Goal: Find specific page/section: Find specific page/section

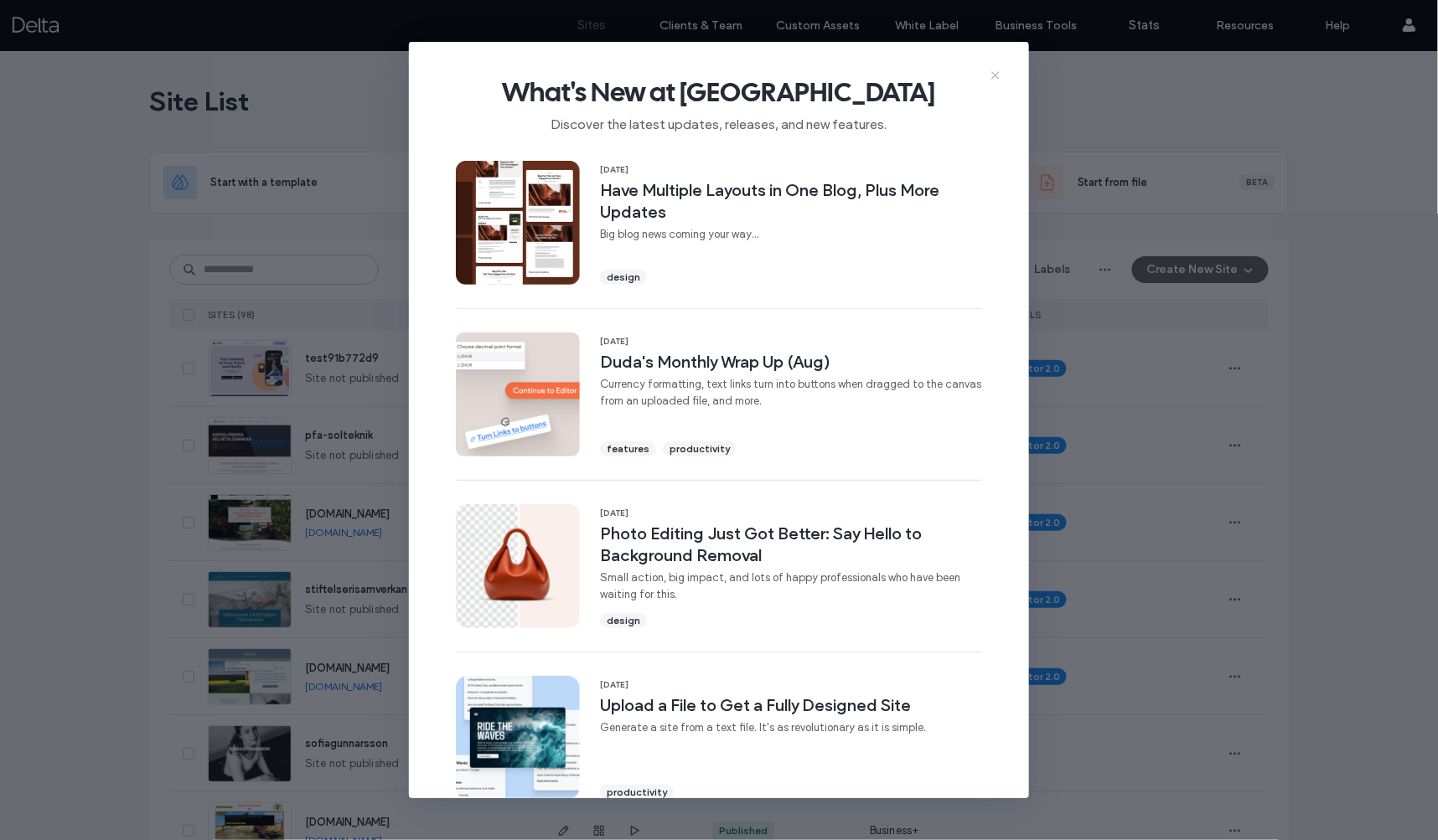
click at [996, 73] on icon at bounding box center [995, 75] width 13 height 13
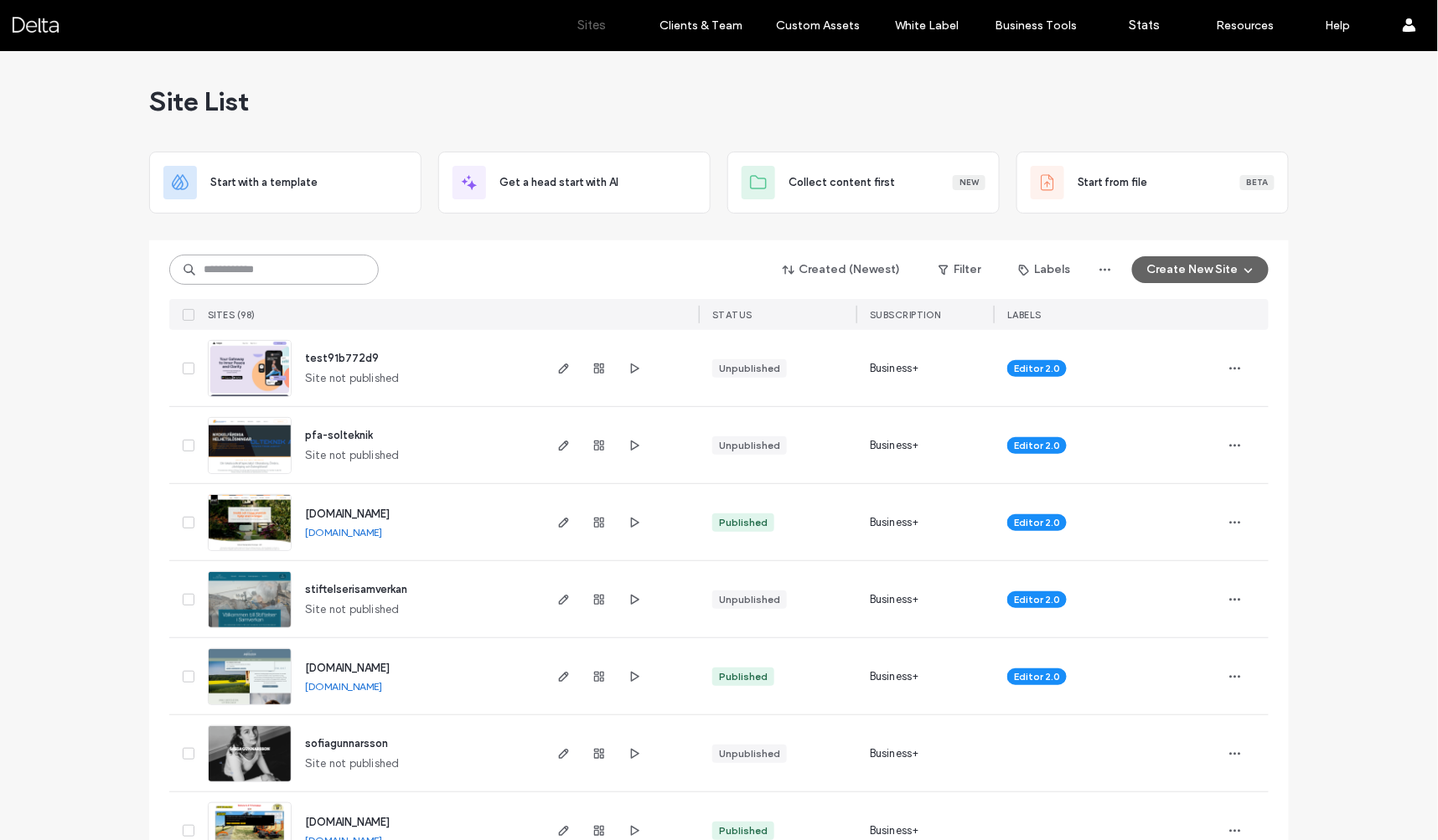
click at [326, 271] on input at bounding box center [273, 270] width 210 height 31
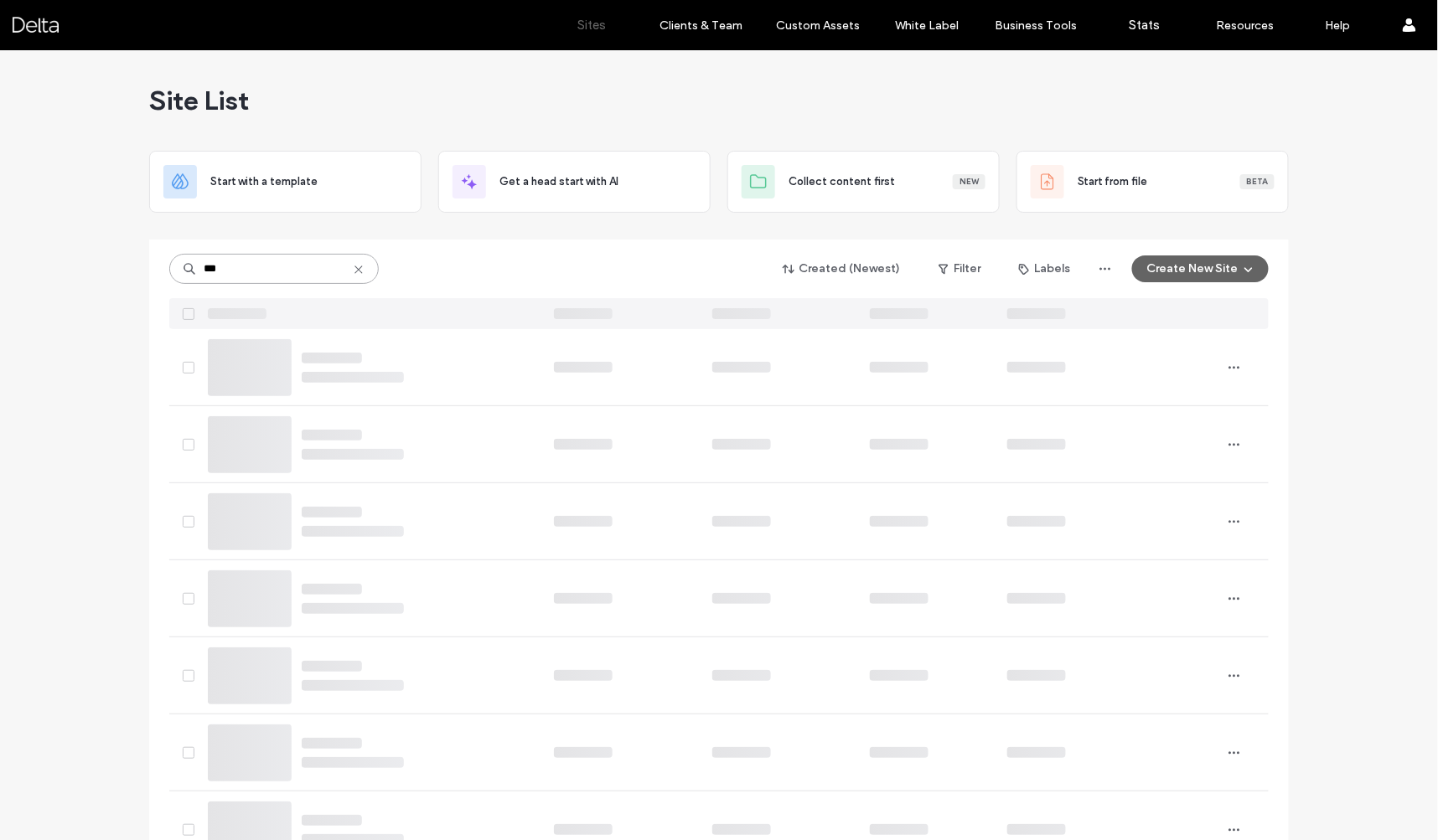
type input "***"
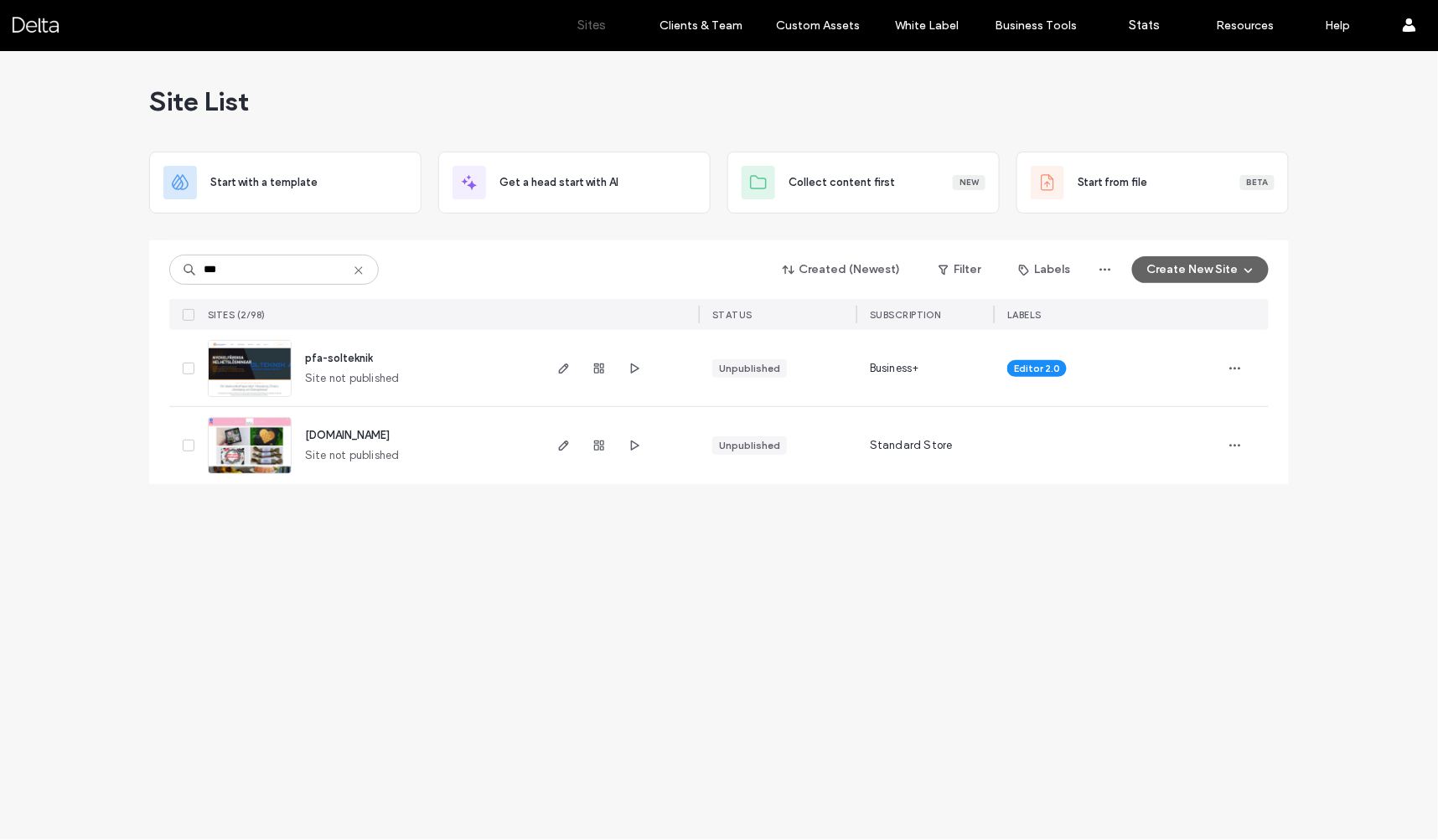
click at [283, 365] on img at bounding box center [249, 398] width 82 height 114
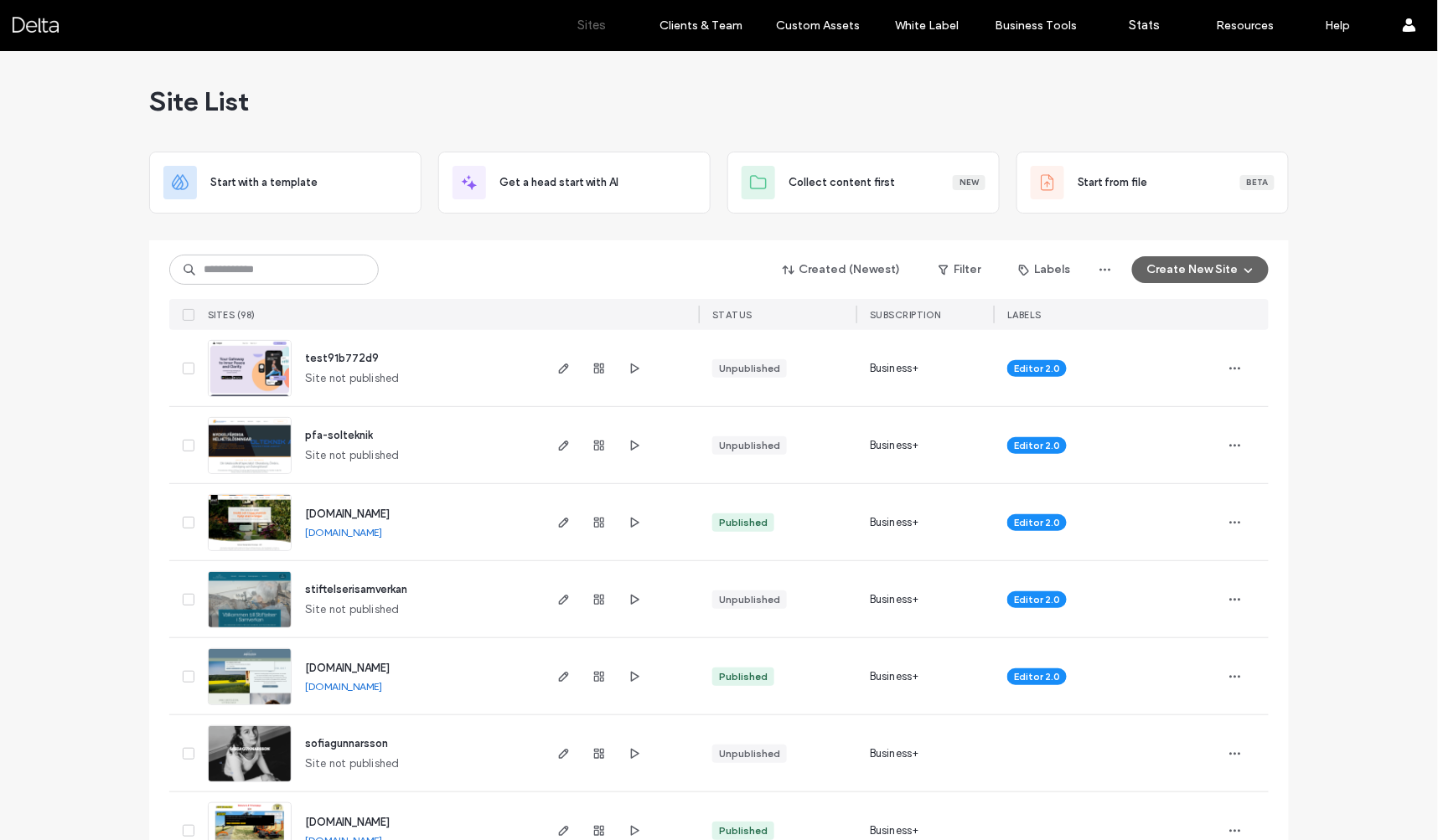
click at [254, 450] on img at bounding box center [249, 475] width 82 height 114
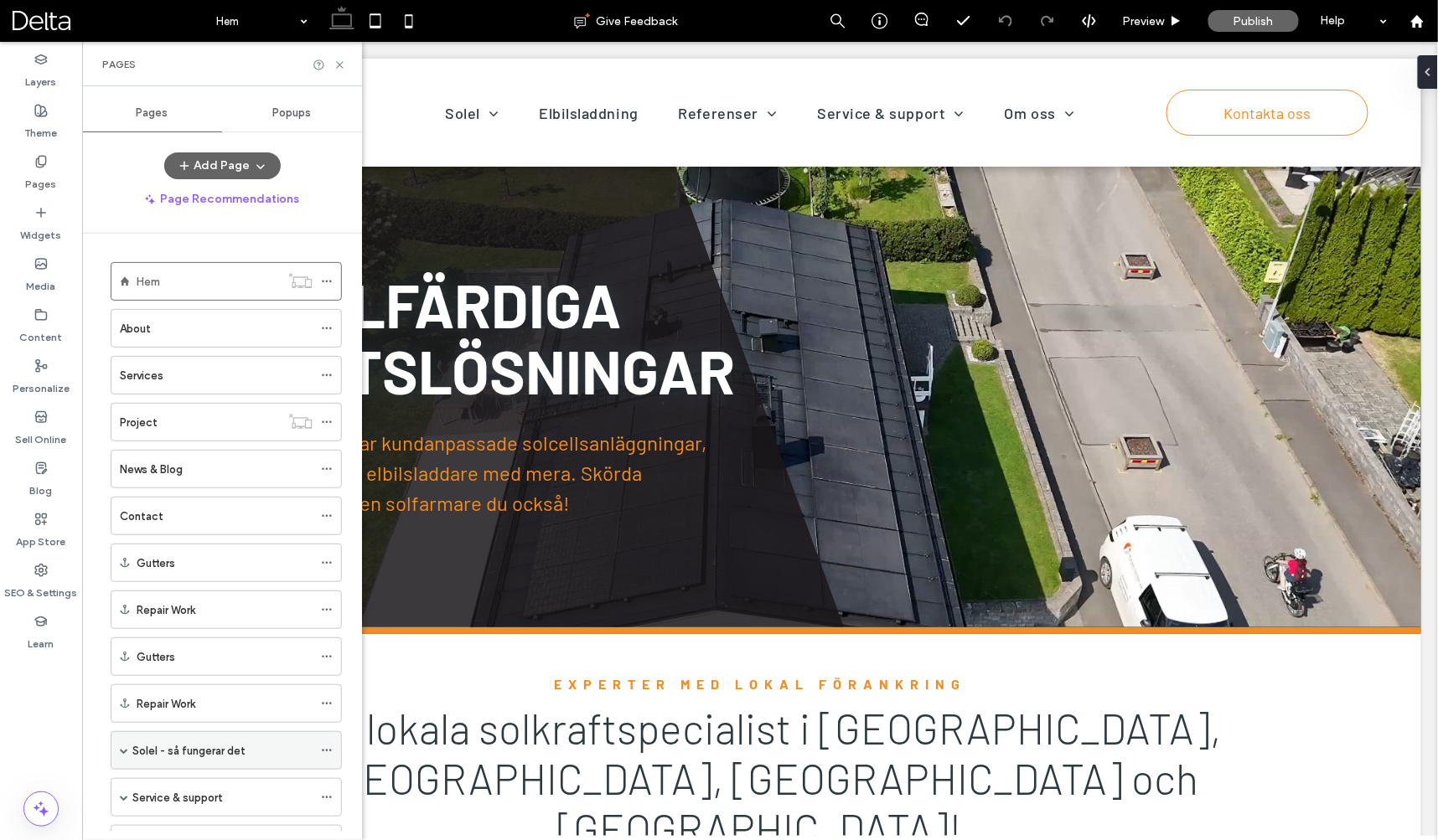
scroll to position [109, 0]
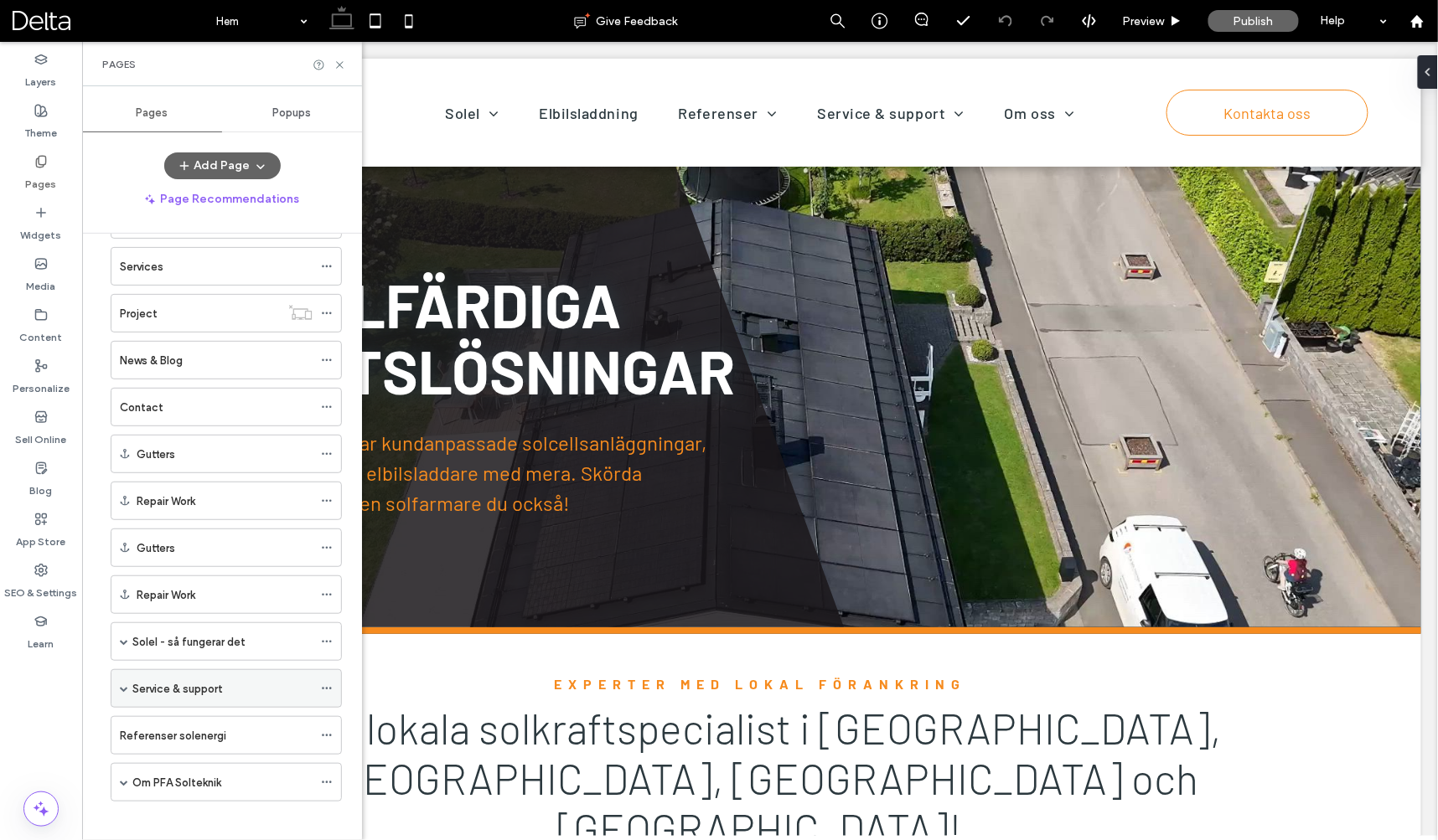
click at [118, 672] on div "Service & support" at bounding box center [226, 688] width 231 height 39
click at [124, 684] on span at bounding box center [123, 688] width 8 height 8
click at [194, 757] on label "Växelriktare" at bounding box center [178, 766] width 58 height 30
click at [344, 62] on icon at bounding box center [340, 65] width 13 height 13
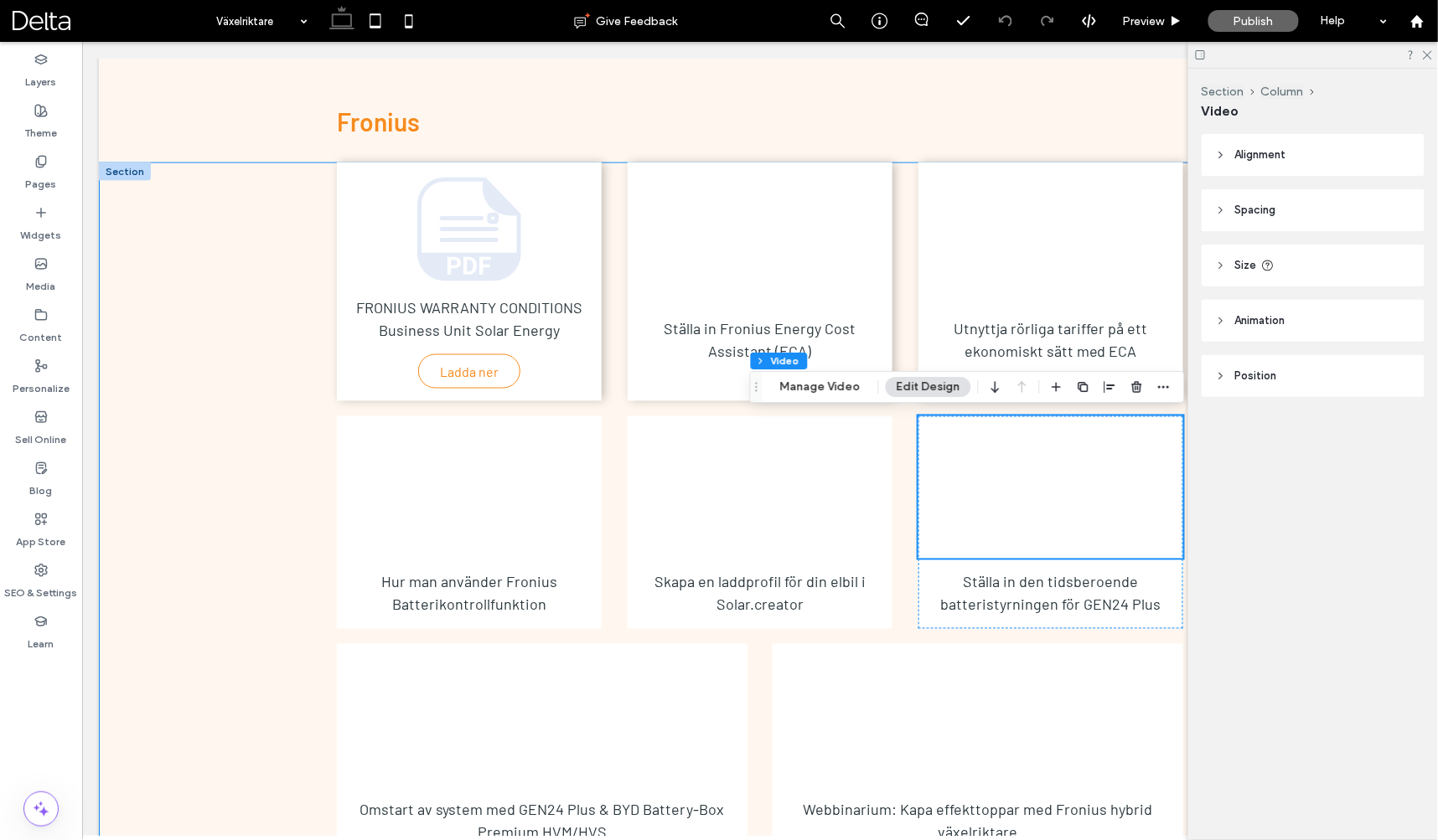
scroll to position [725, 0]
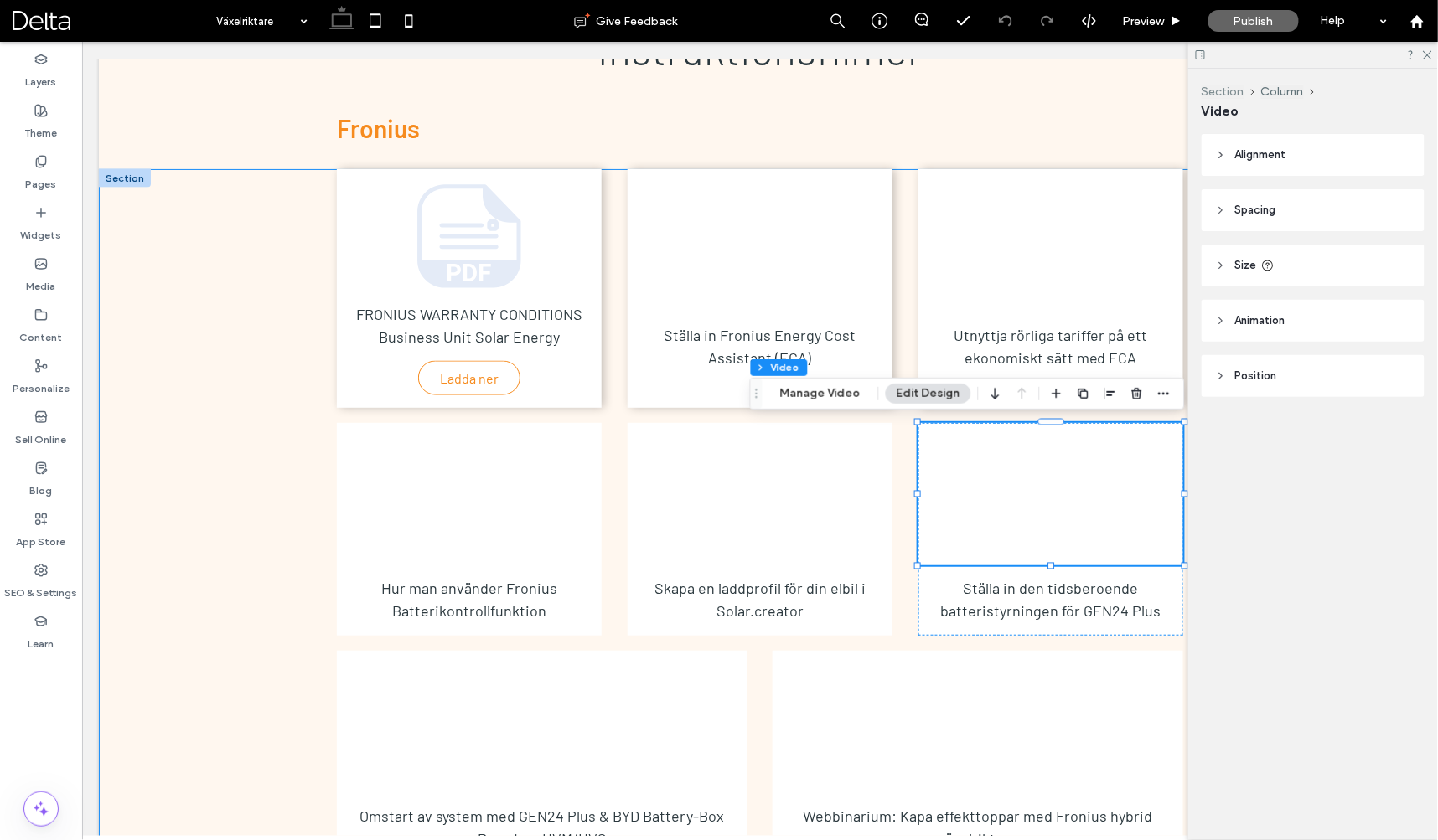
click at [1241, 91] on button "Section" at bounding box center [1223, 92] width 43 height 14
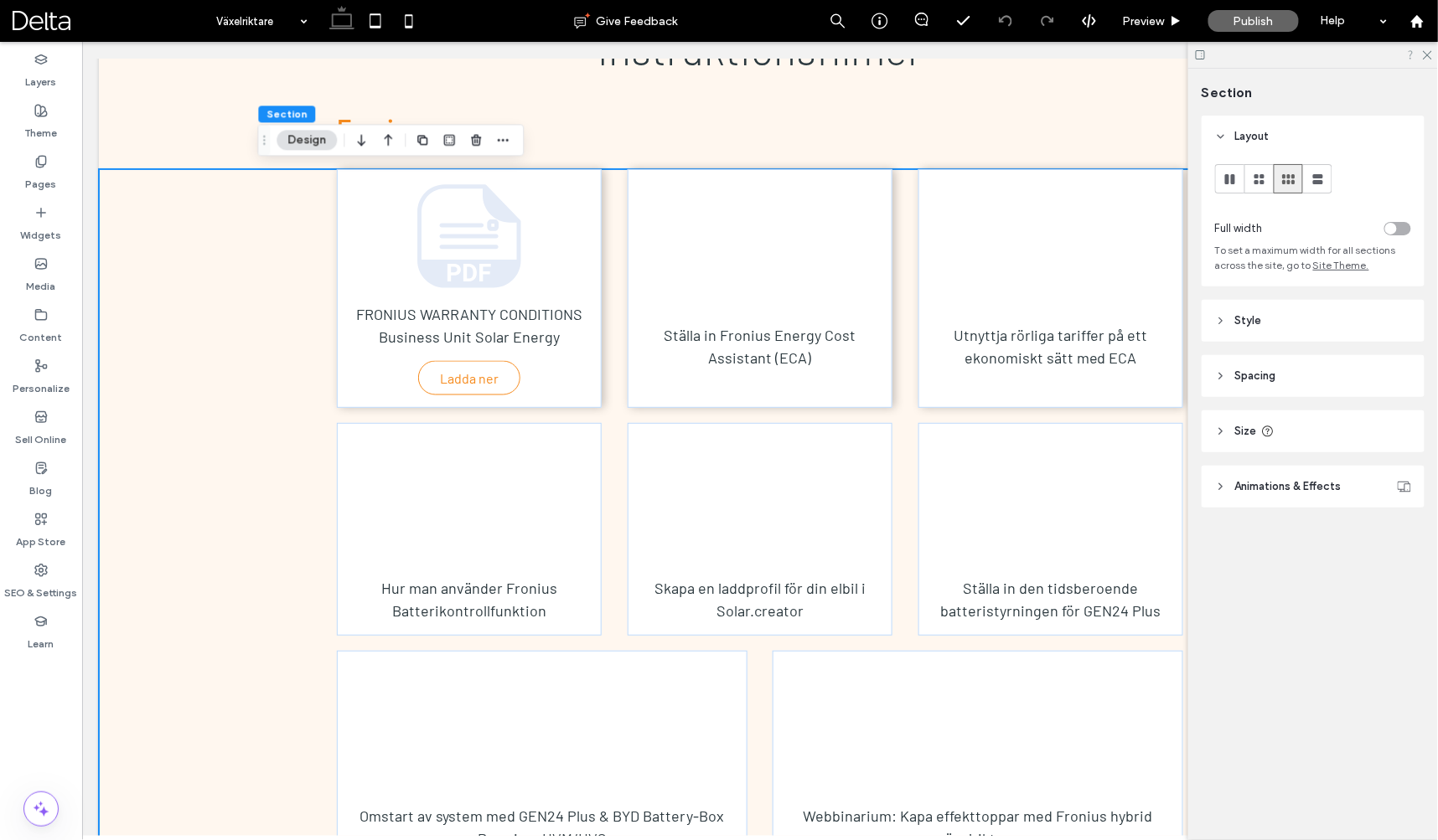
click at [1409, 55] on icon at bounding box center [1410, 55] width 13 height 13
click at [262, 264] on div "FRONIUS WARRANTY CONDITIONS Business Unit Solar Energy Ladda ner Ställa in Fron…" at bounding box center [759, 535] width 1005 height 734
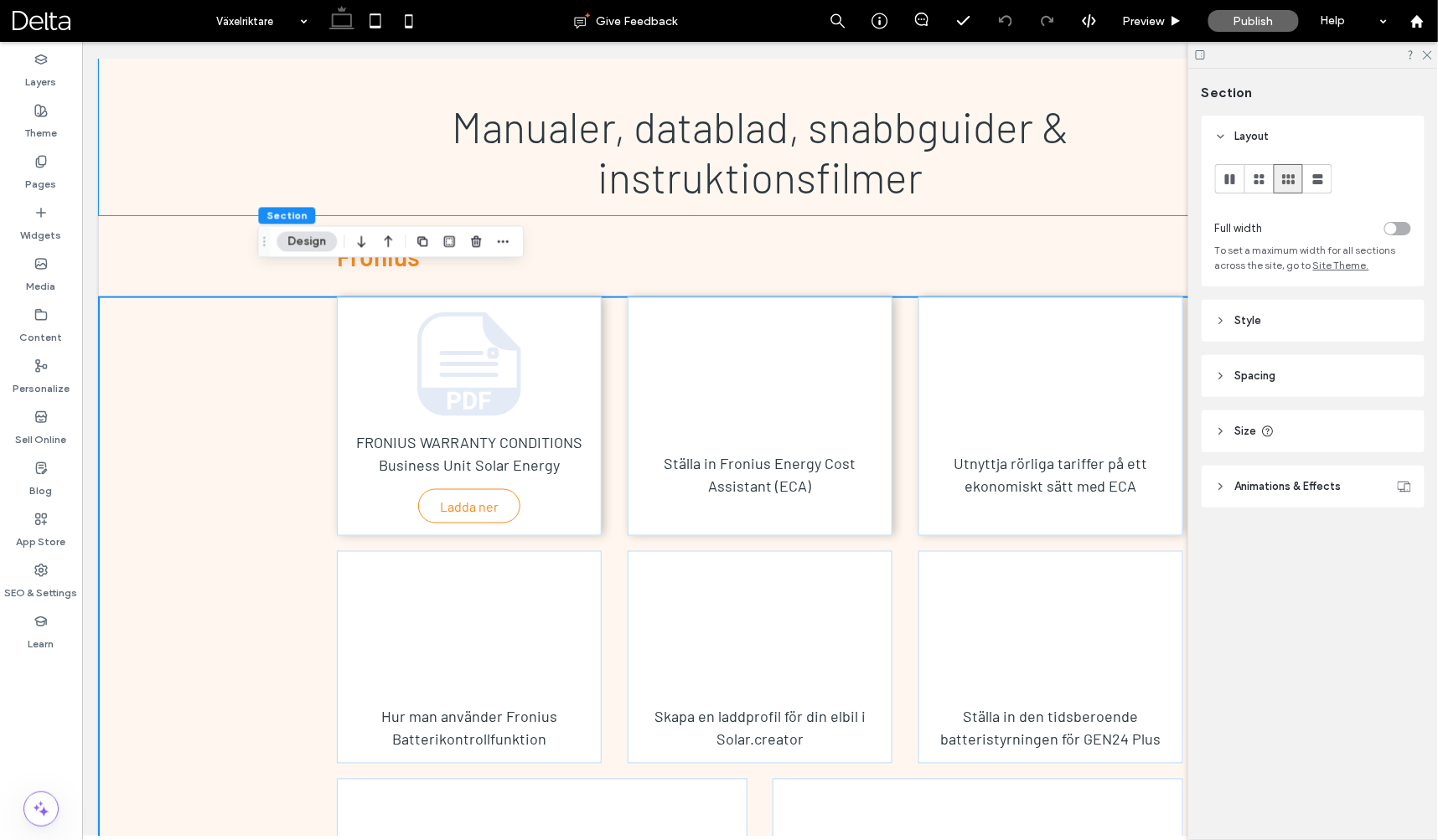
scroll to position [581, 0]
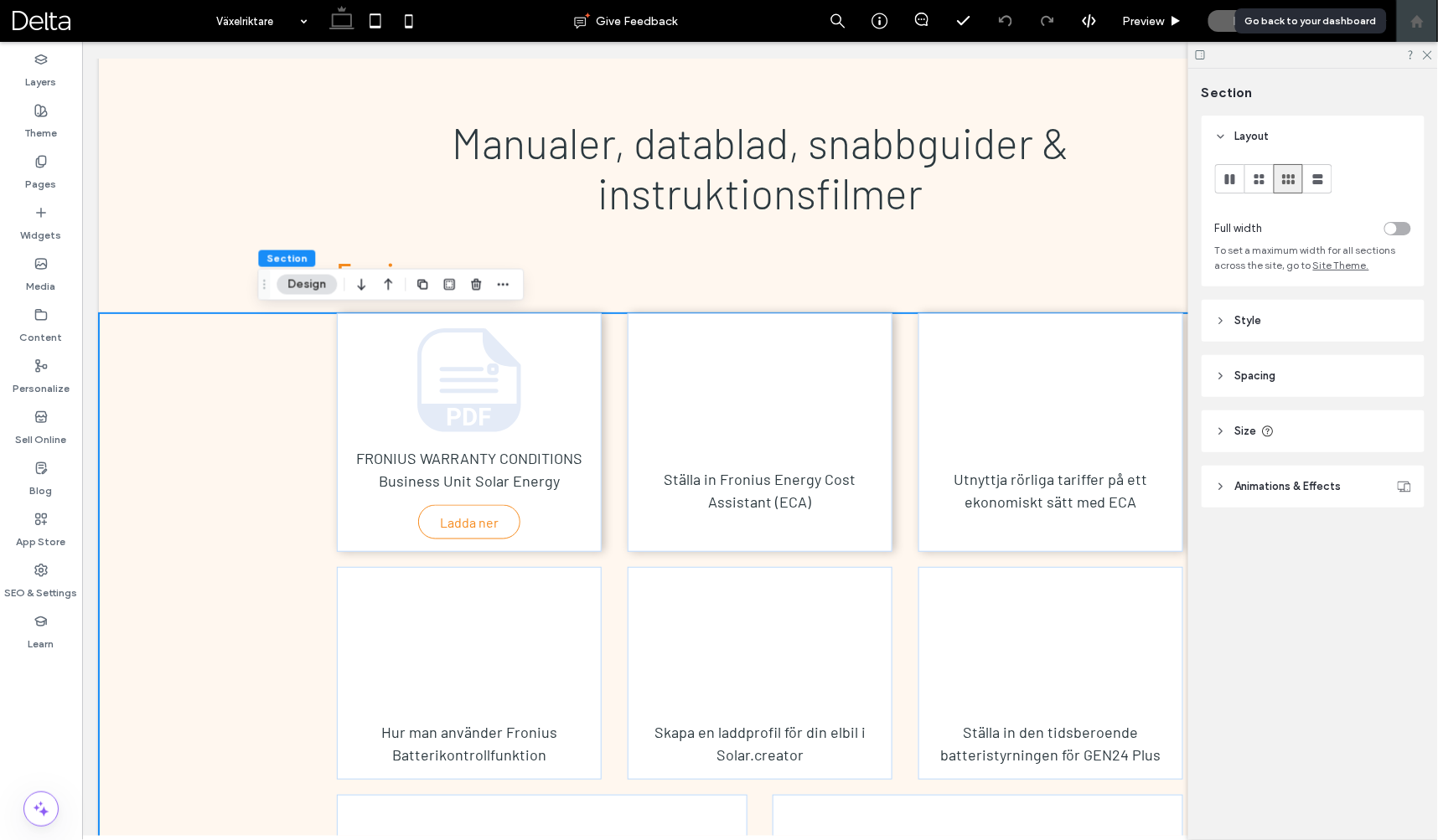
click at [1421, 26] on use at bounding box center [1416, 21] width 13 height 13
